Goal: Register for event/course

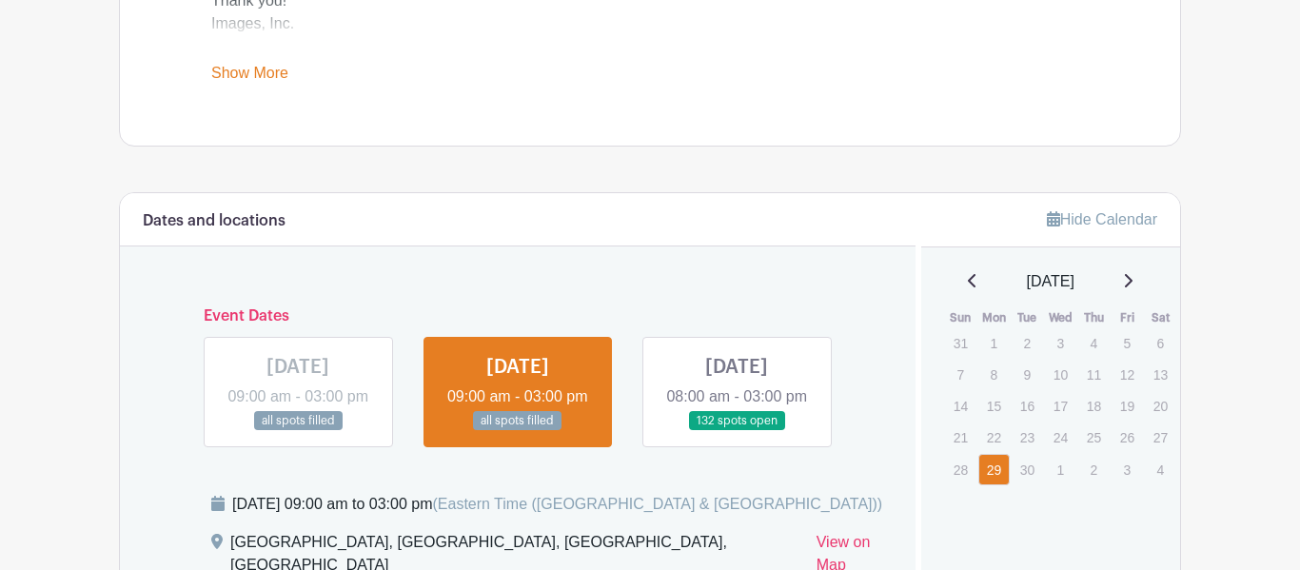
scroll to position [929, 0]
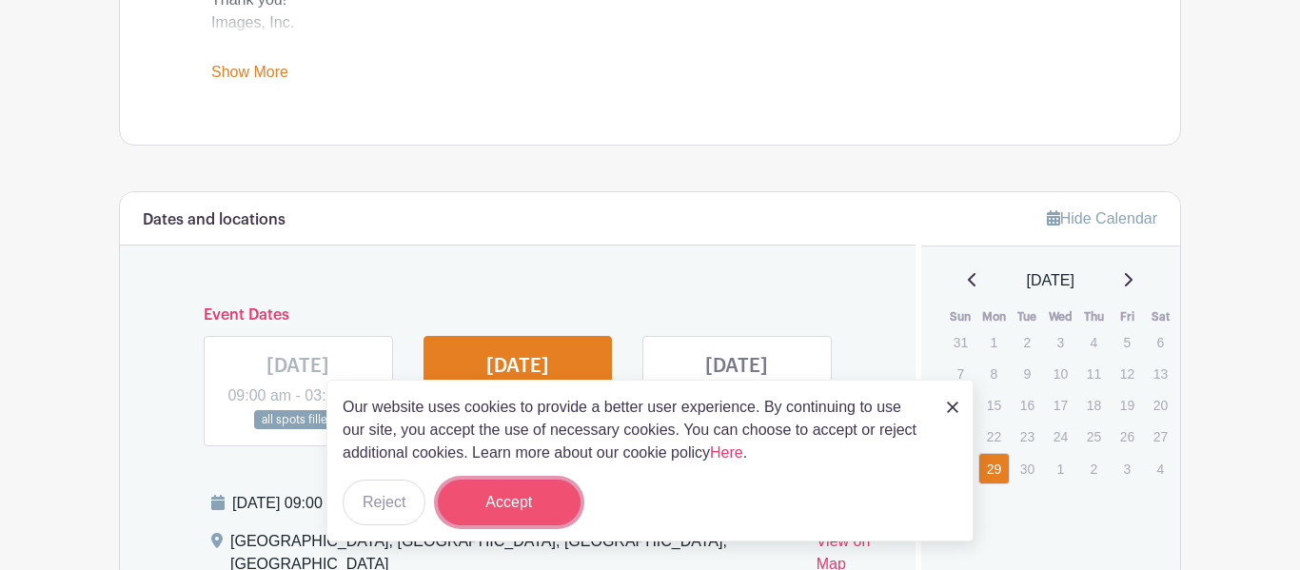
click at [553, 502] on button "Accept" at bounding box center [509, 503] width 143 height 46
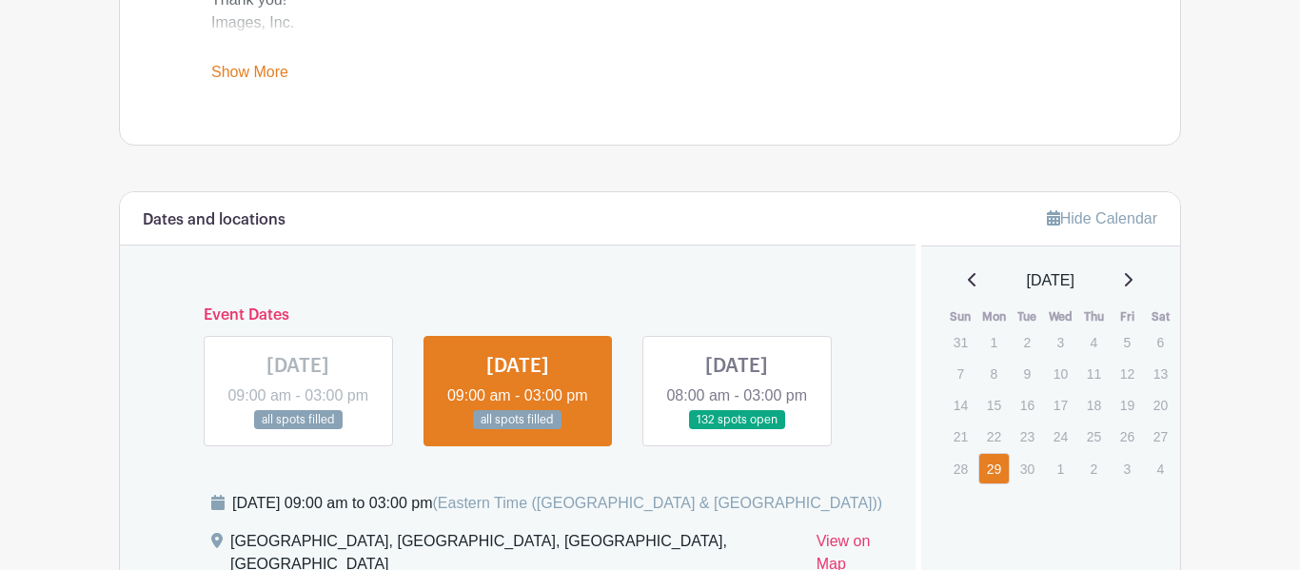
click at [736, 430] on link at bounding box center [736, 430] width 0 height 0
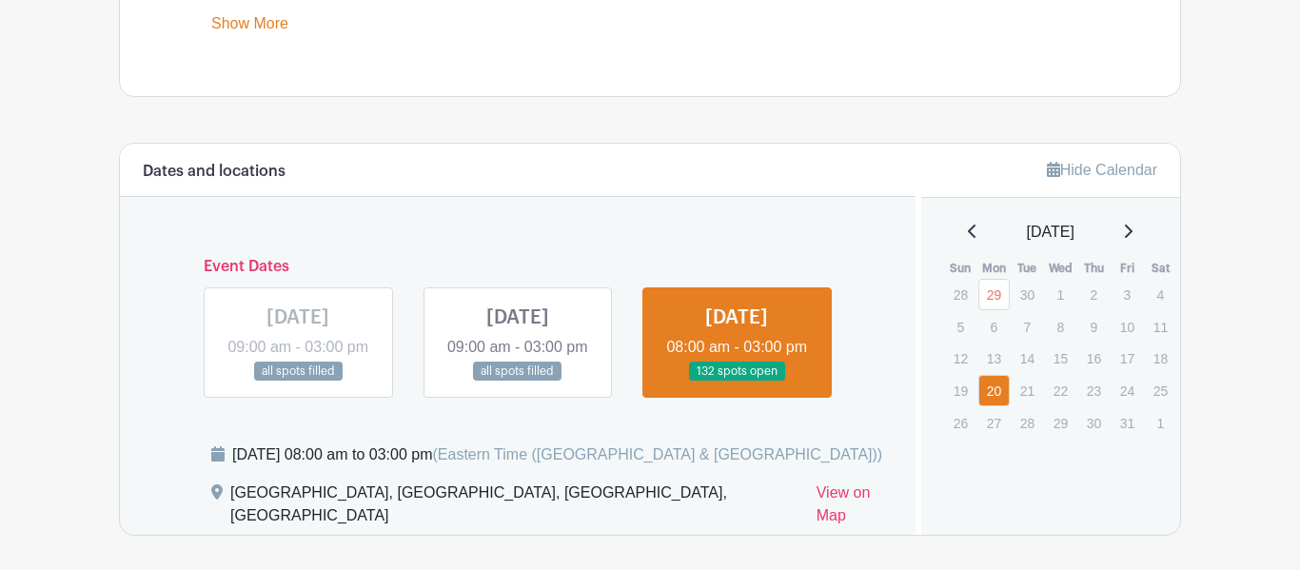
scroll to position [1030, 0]
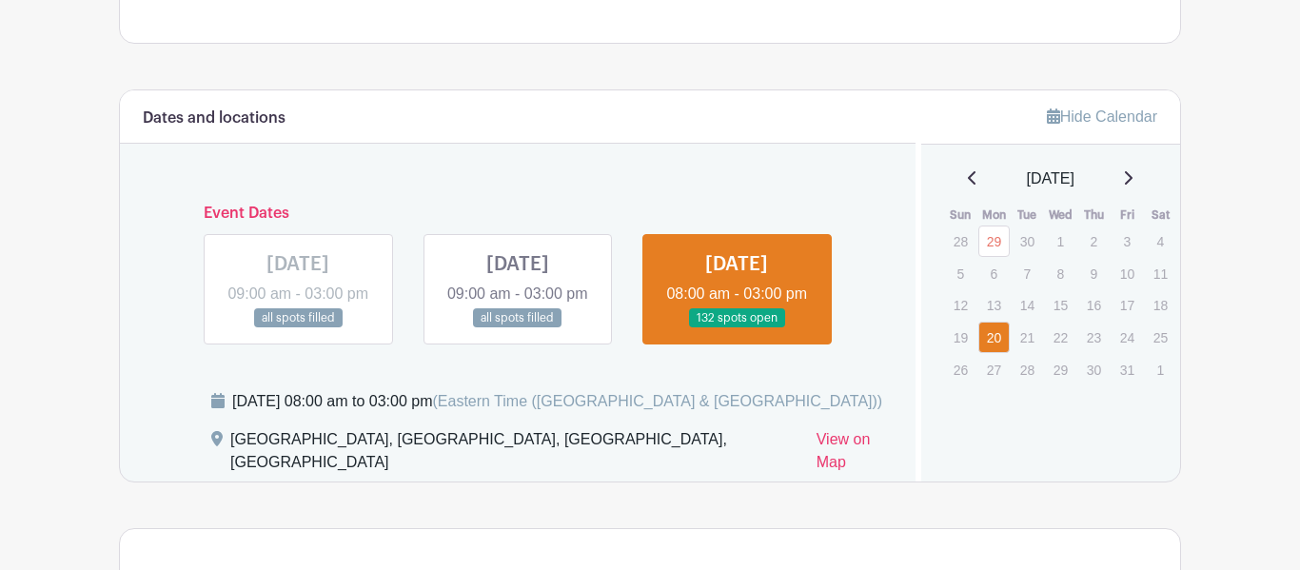
click at [298, 328] on link at bounding box center [298, 328] width 0 height 0
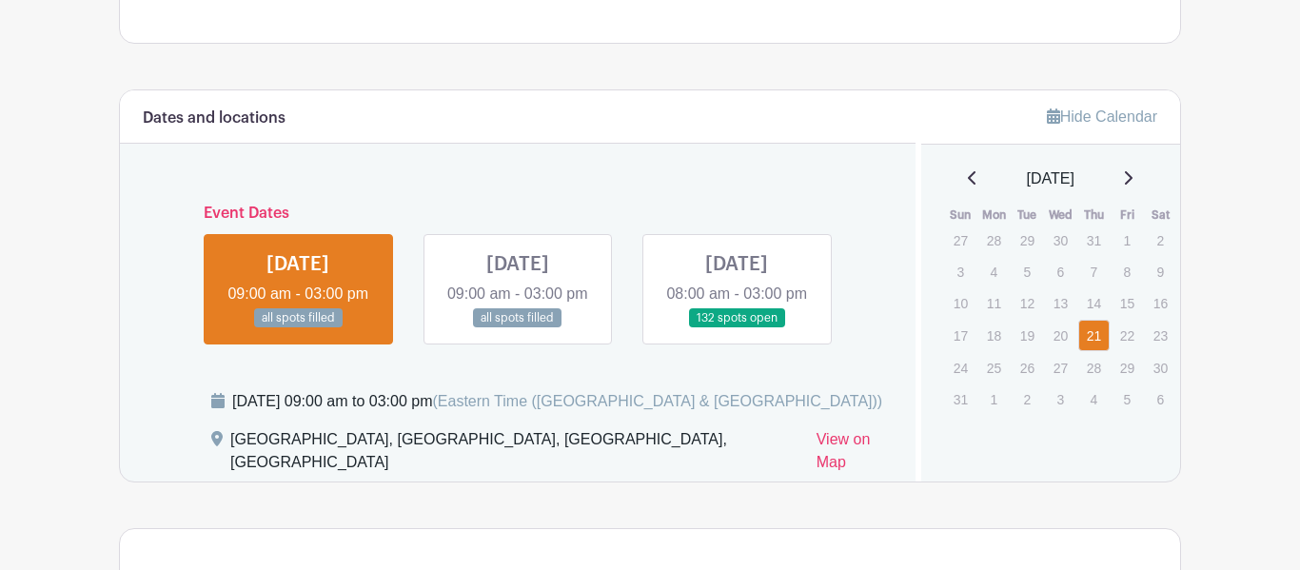
click at [518, 328] on link at bounding box center [518, 328] width 0 height 0
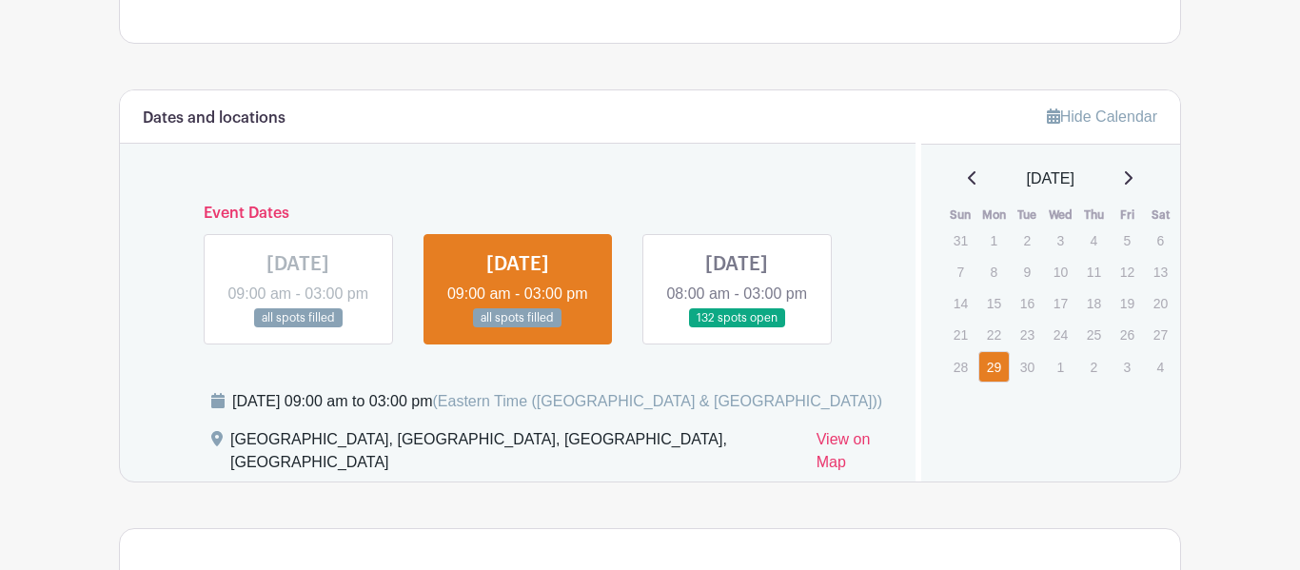
click at [736, 328] on link at bounding box center [736, 328] width 0 height 0
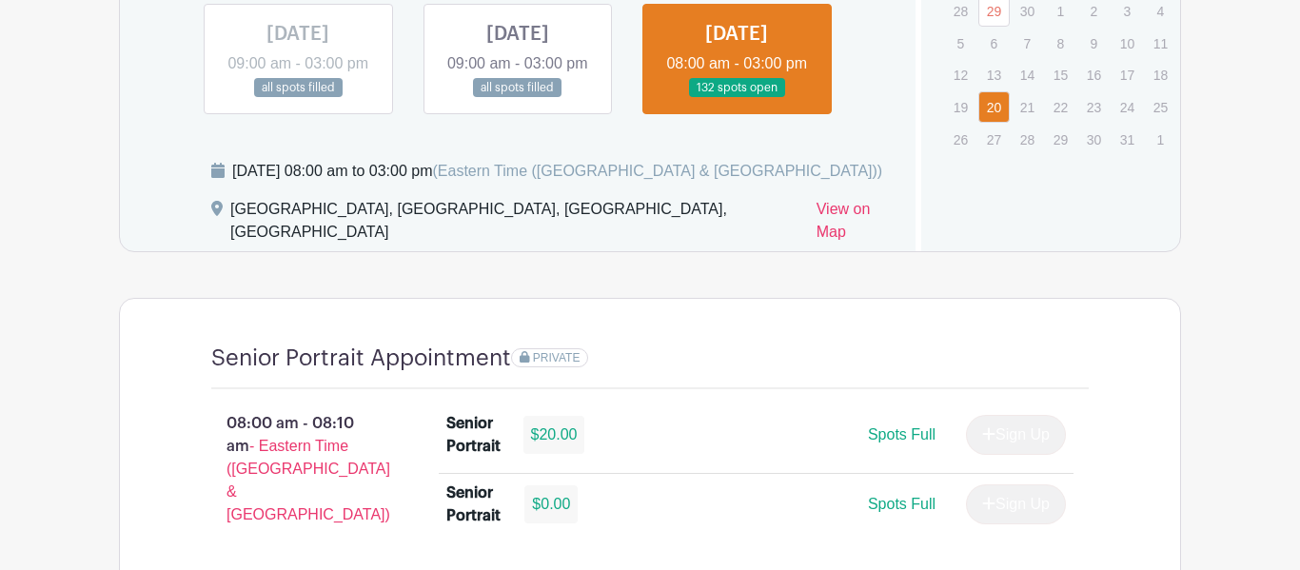
scroll to position [1270, 0]
